Goal: Navigation & Orientation: Find specific page/section

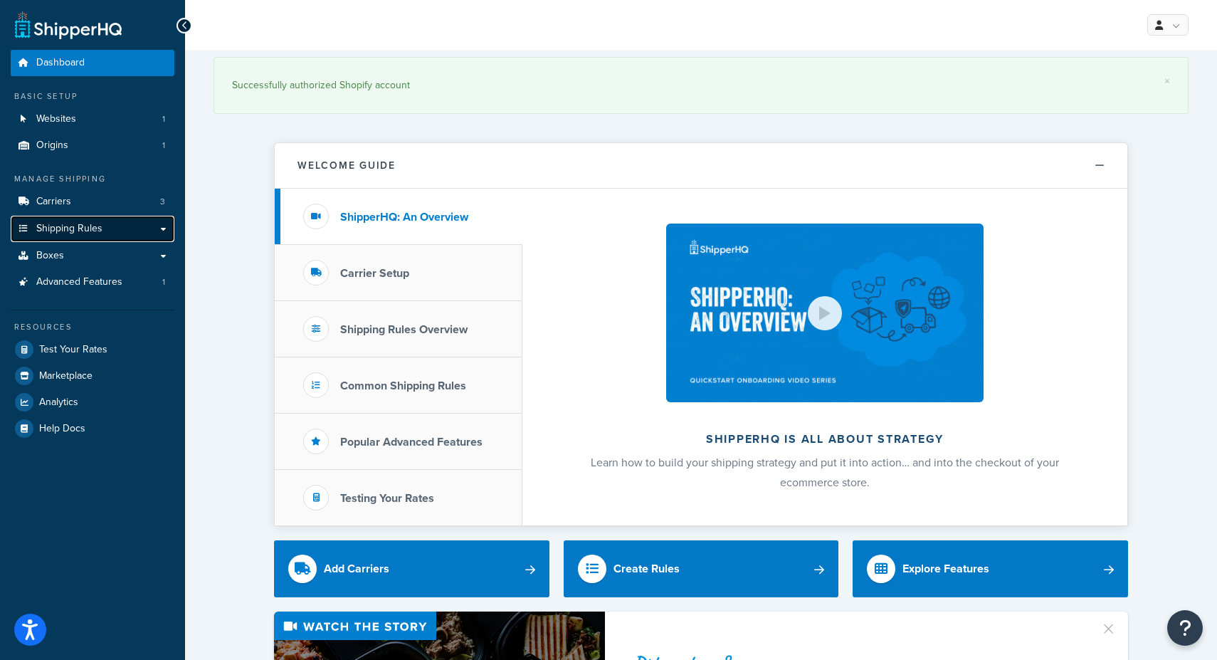
click at [120, 233] on link "Shipping Rules" at bounding box center [93, 229] width 164 height 26
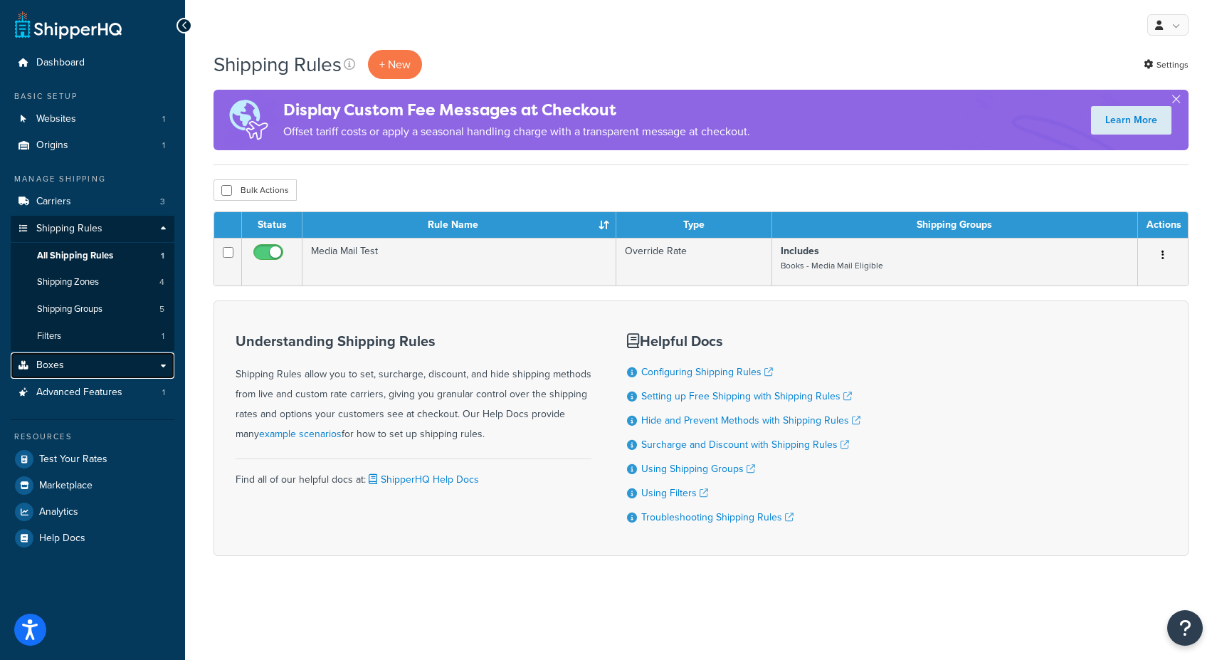
click at [70, 359] on link "Boxes" at bounding box center [93, 365] width 164 height 26
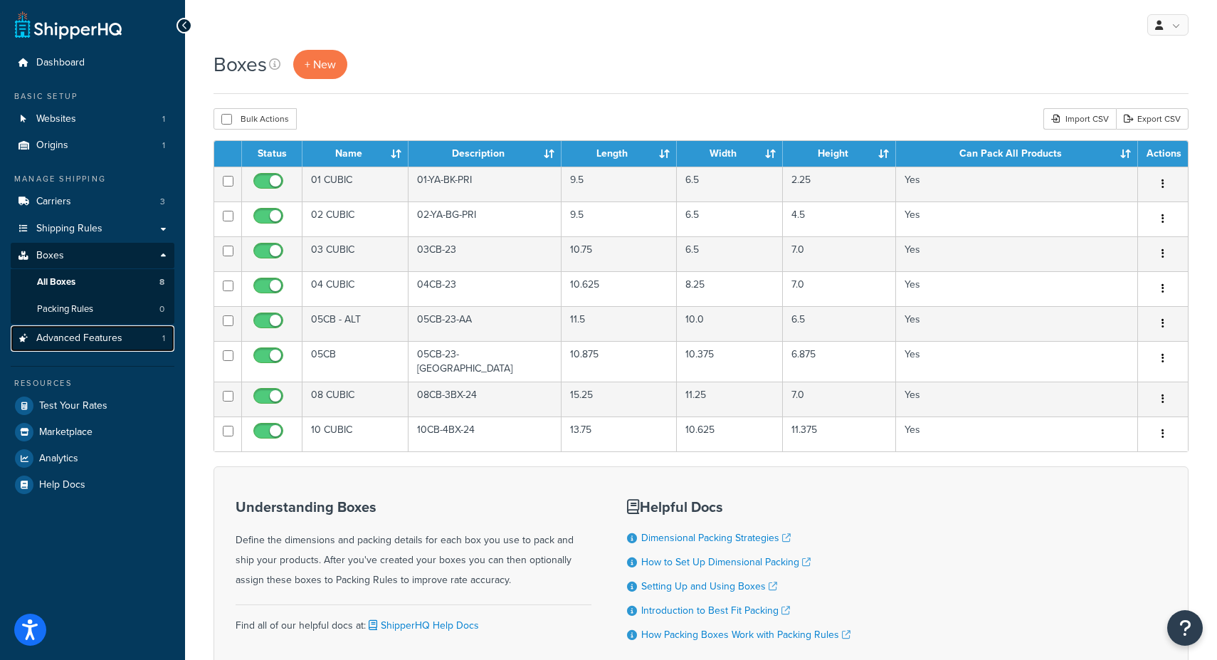
click at [72, 340] on span "Advanced Features" at bounding box center [79, 338] width 86 height 12
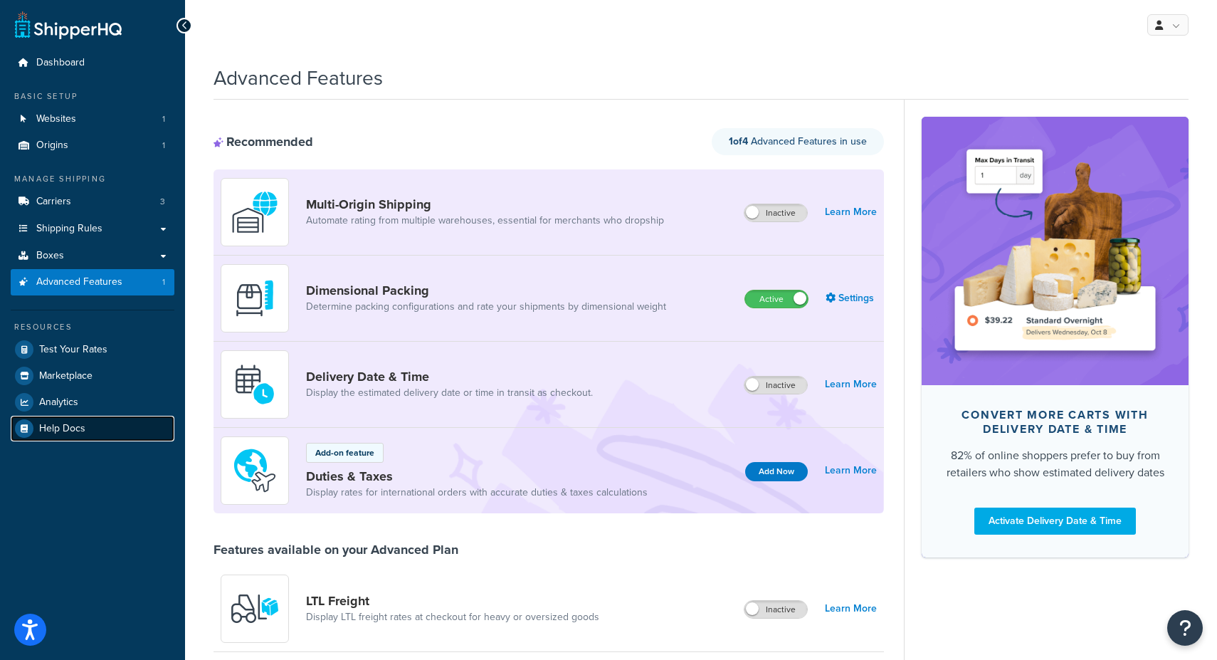
click at [69, 431] on span "Help Docs" at bounding box center [62, 429] width 46 height 12
